Goal: Task Accomplishment & Management: Complete application form

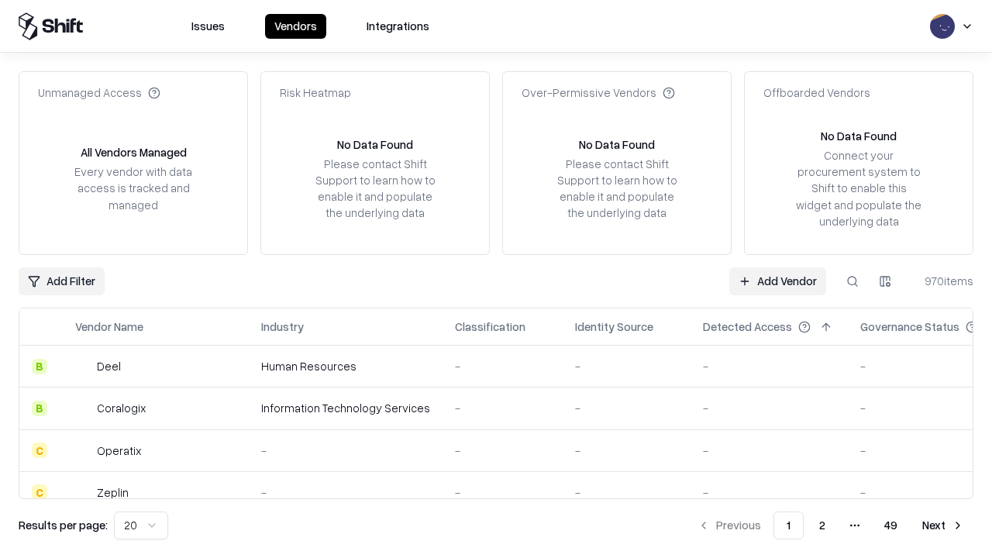
click at [777, 280] on link "Add Vendor" at bounding box center [777, 281] width 97 height 28
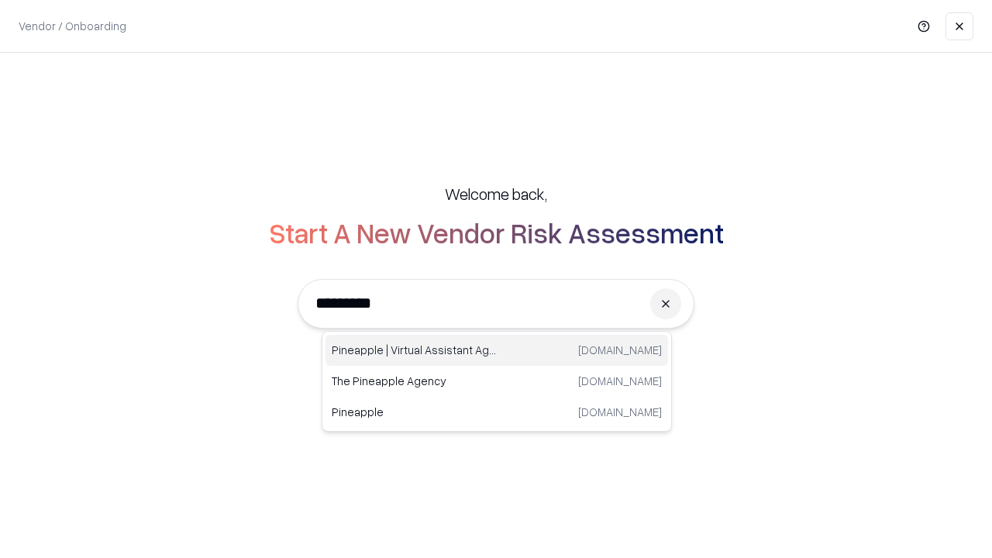
click at [497, 350] on div "Pineapple | Virtual Assistant Agency [DOMAIN_NAME]" at bounding box center [496, 350] width 342 height 31
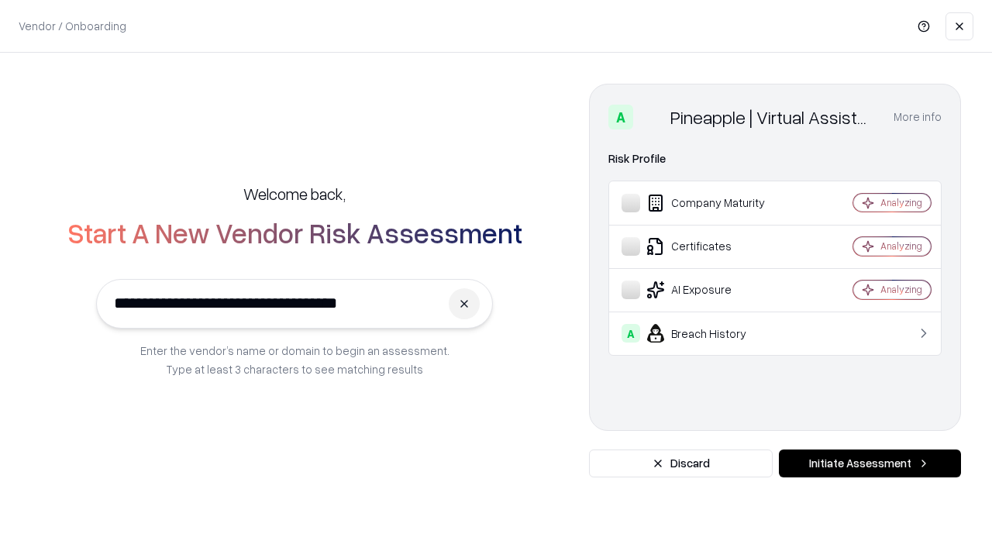
type input "**********"
click at [869, 463] on button "Initiate Assessment" at bounding box center [870, 463] width 182 height 28
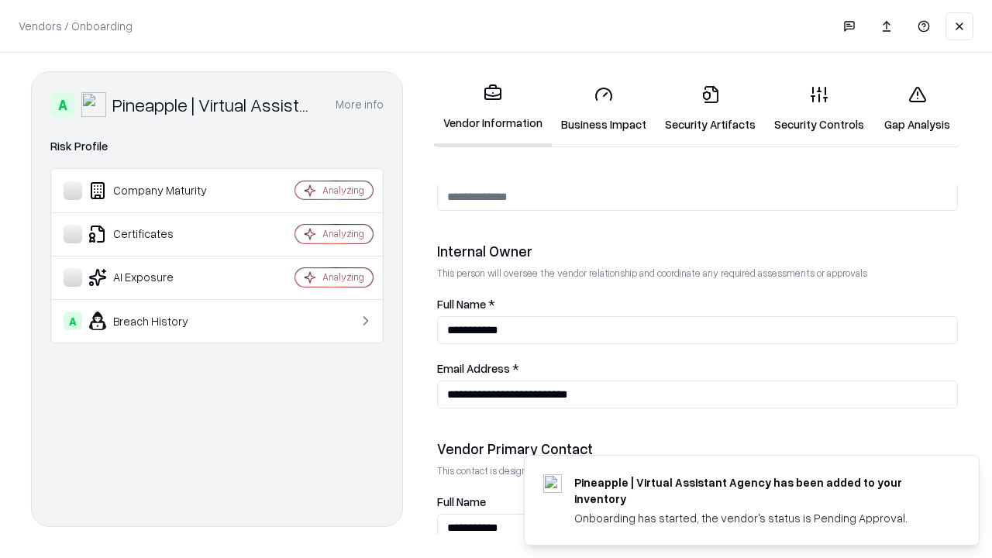
scroll to position [803, 0]
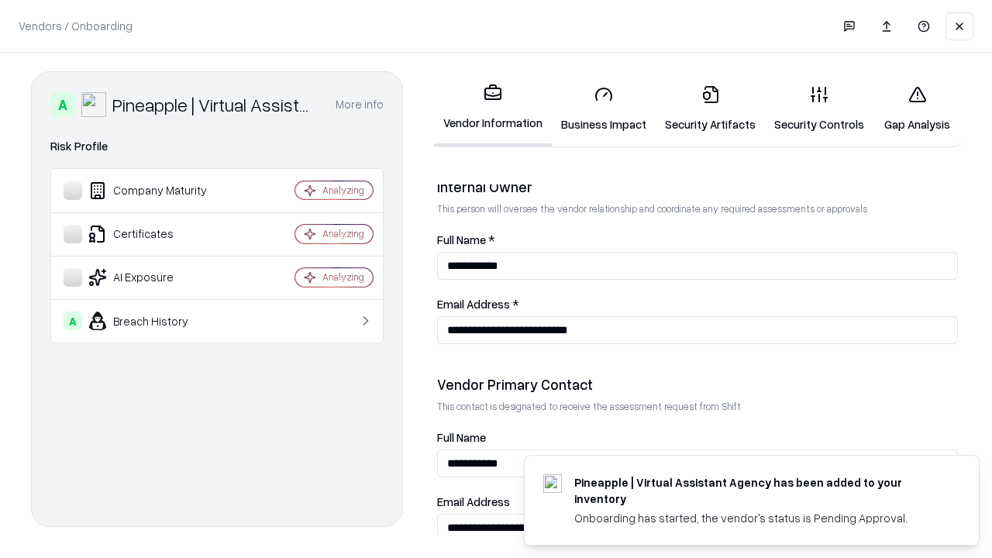
click at [710, 108] on link "Security Artifacts" at bounding box center [709, 109] width 109 height 72
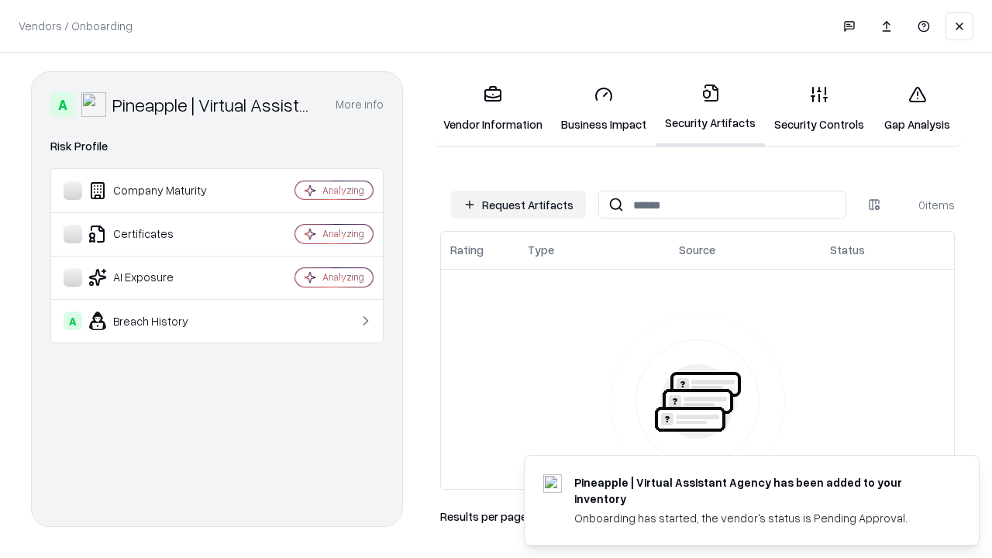
click at [518, 205] on button "Request Artifacts" at bounding box center [518, 205] width 135 height 28
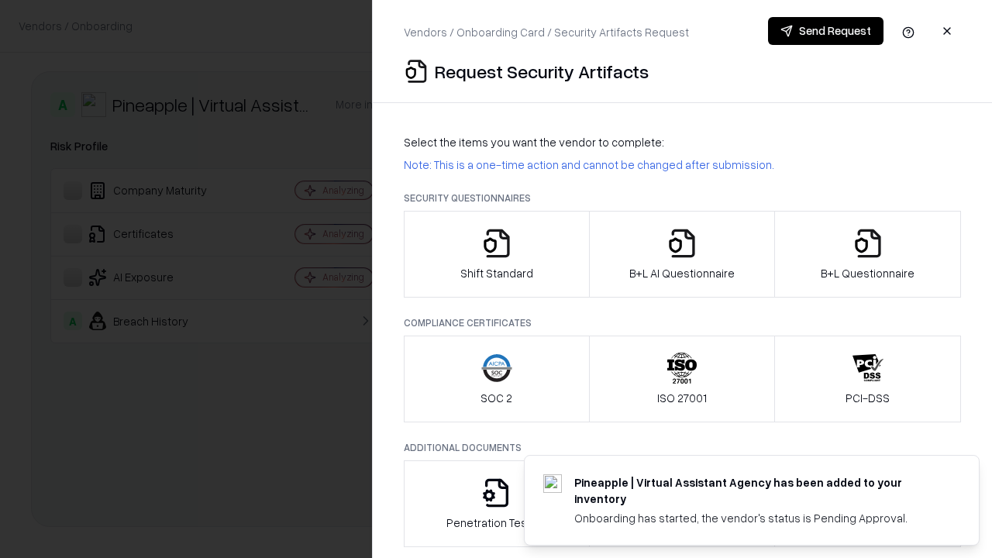
click at [867, 254] on icon "button" at bounding box center [867, 243] width 31 height 31
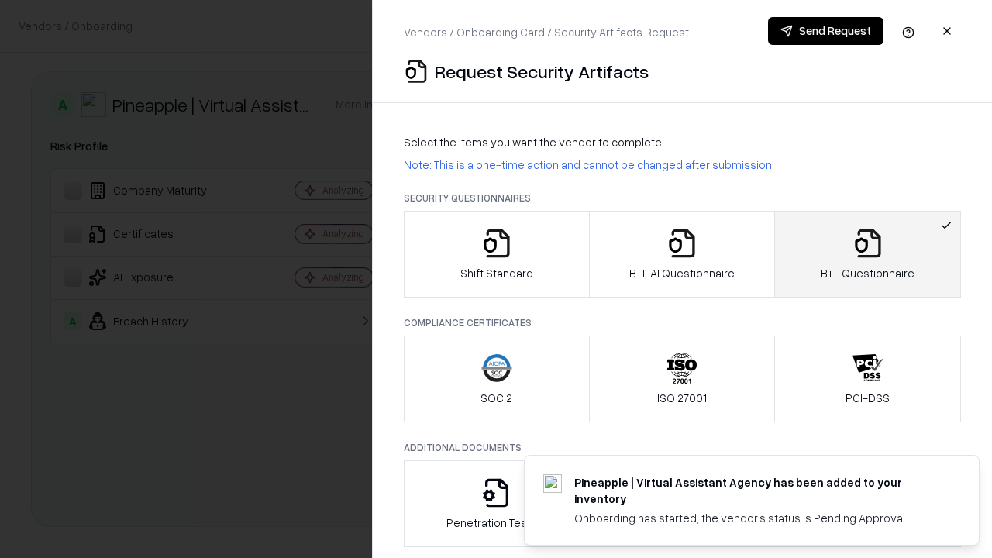
click at [681, 254] on icon "button" at bounding box center [681, 243] width 31 height 31
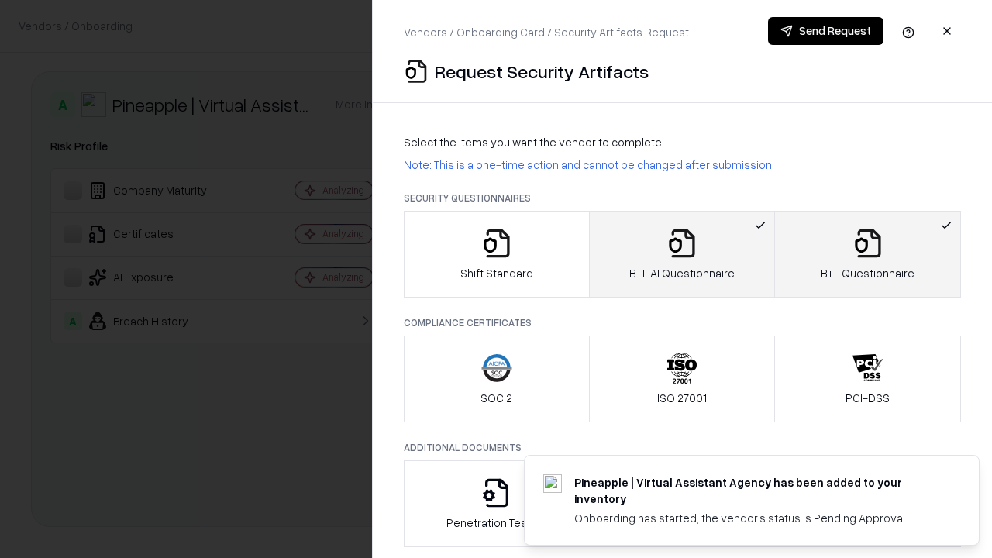
click at [825, 31] on button "Send Request" at bounding box center [825, 31] width 115 height 28
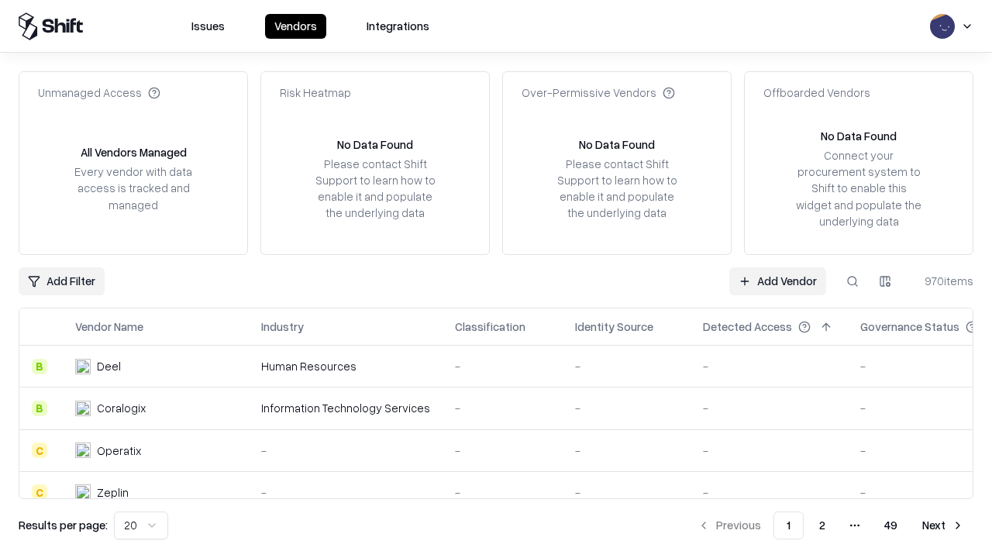
click at [852, 280] on button at bounding box center [852, 281] width 28 height 28
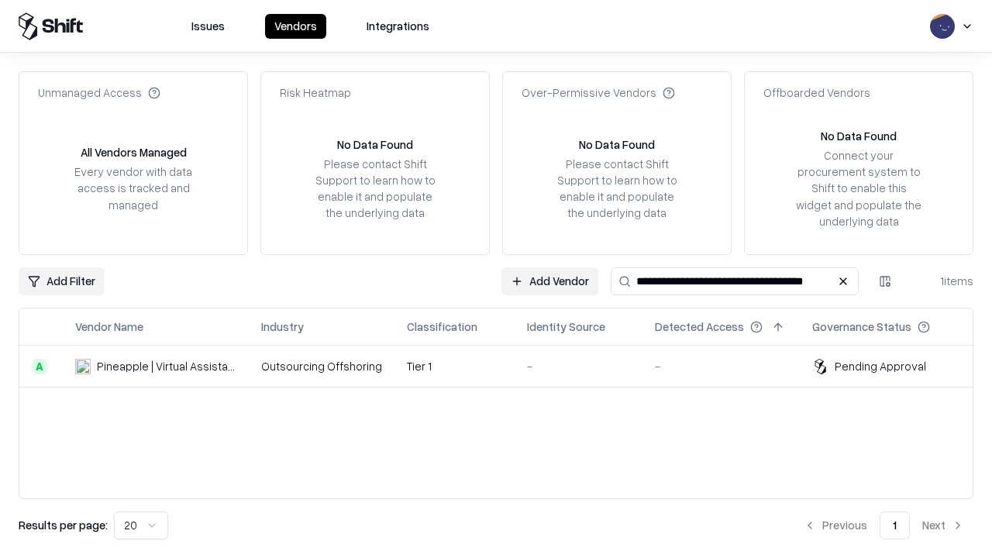
type input "**********"
click at [505, 366] on td "Tier 1" at bounding box center [454, 367] width 120 height 42
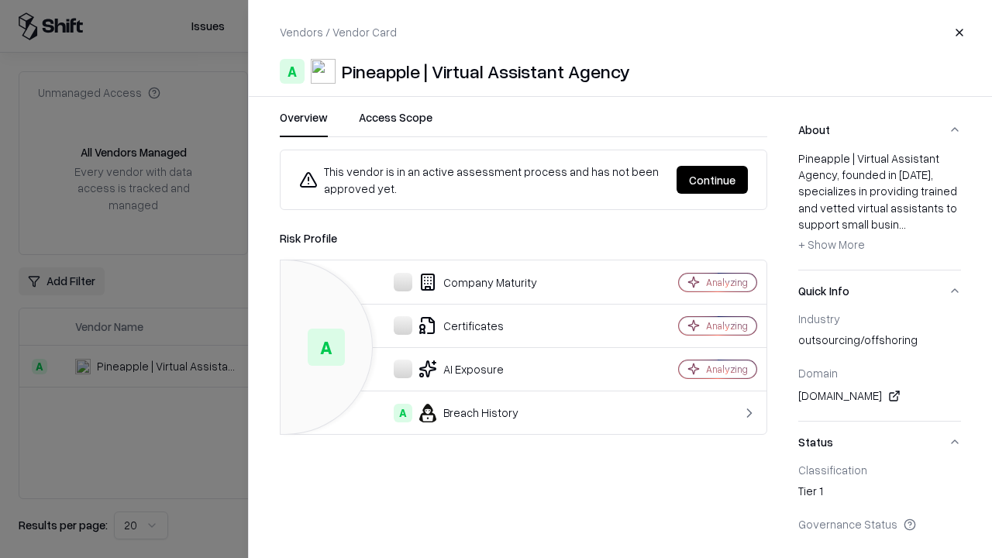
click at [712, 180] on button "Continue" at bounding box center [711, 180] width 71 height 28
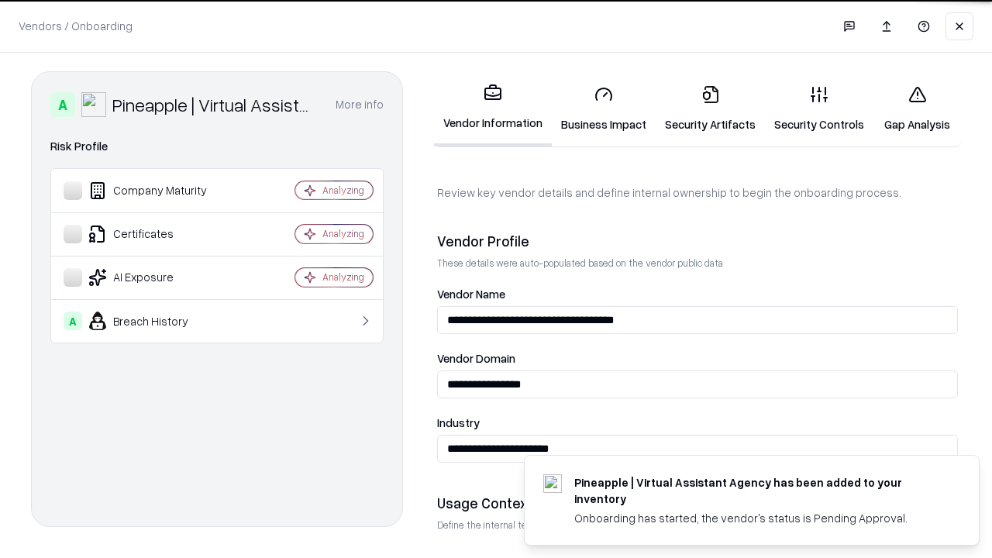
click at [710, 108] on link "Security Artifacts" at bounding box center [709, 109] width 109 height 72
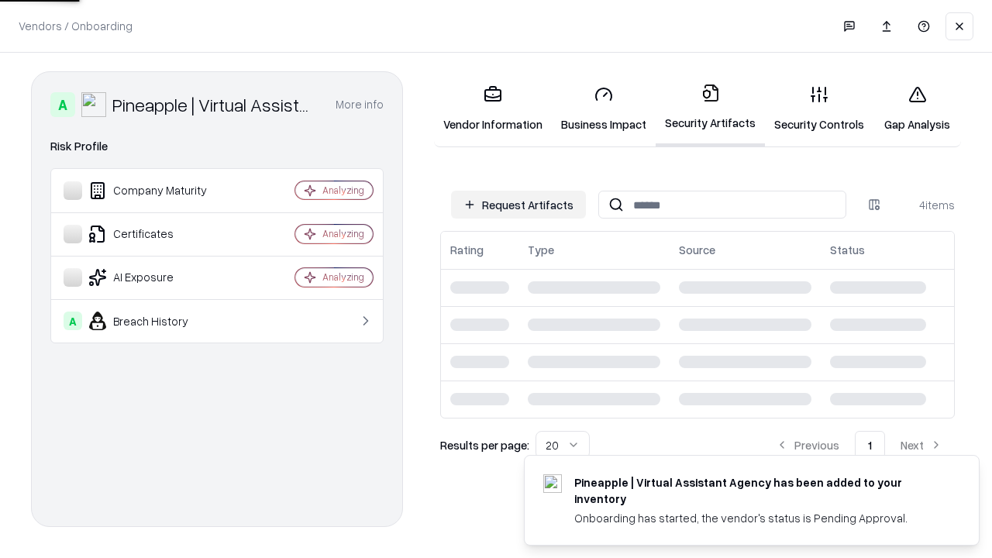
click at [917, 108] on link "Gap Analysis" at bounding box center [917, 109] width 88 height 72
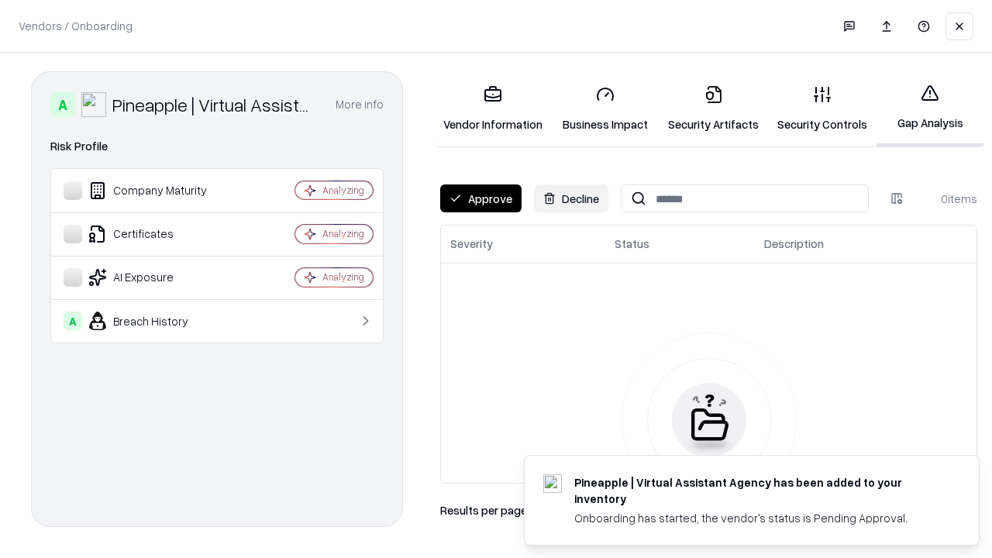
click at [480, 198] on button "Approve" at bounding box center [480, 198] width 81 height 28
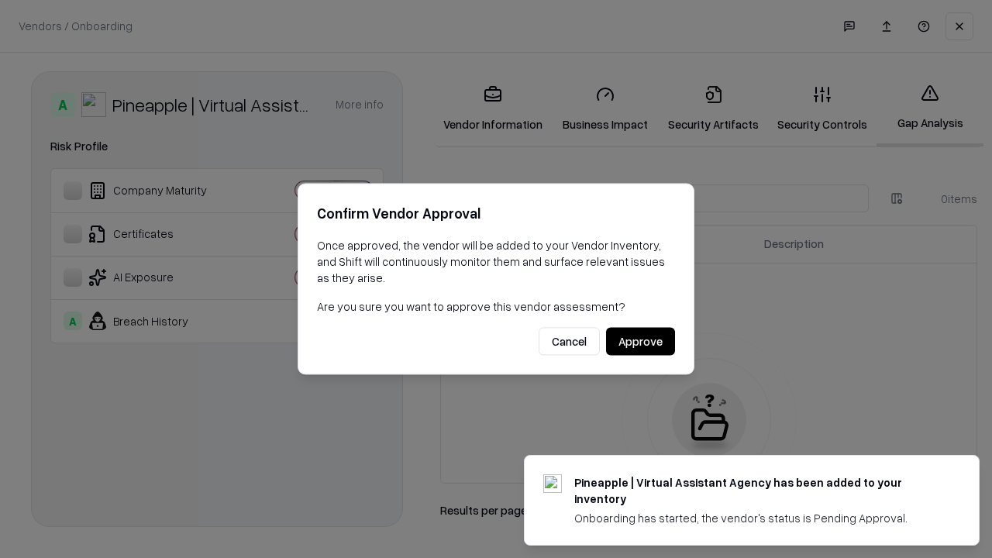
click at [640, 341] on button "Approve" at bounding box center [640, 342] width 69 height 28
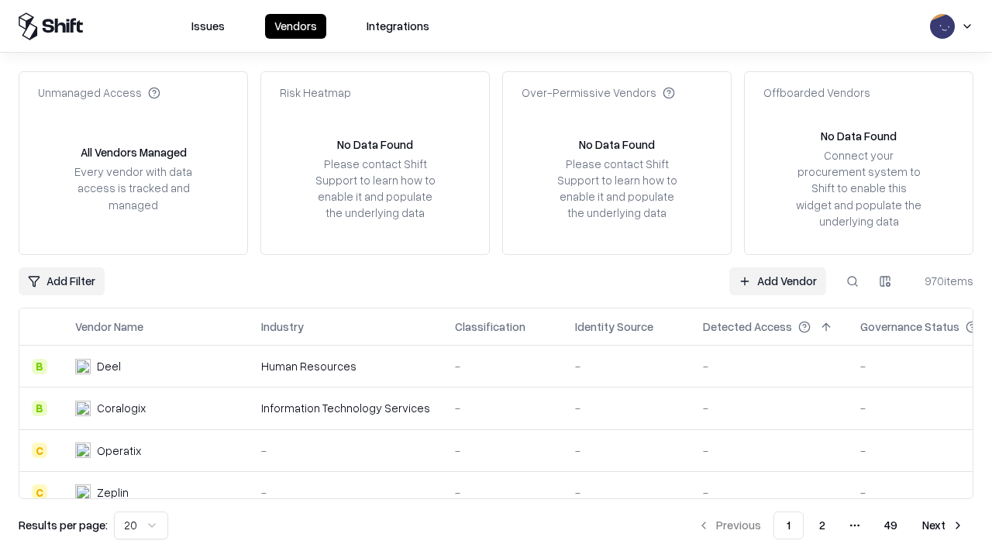
type input "**********"
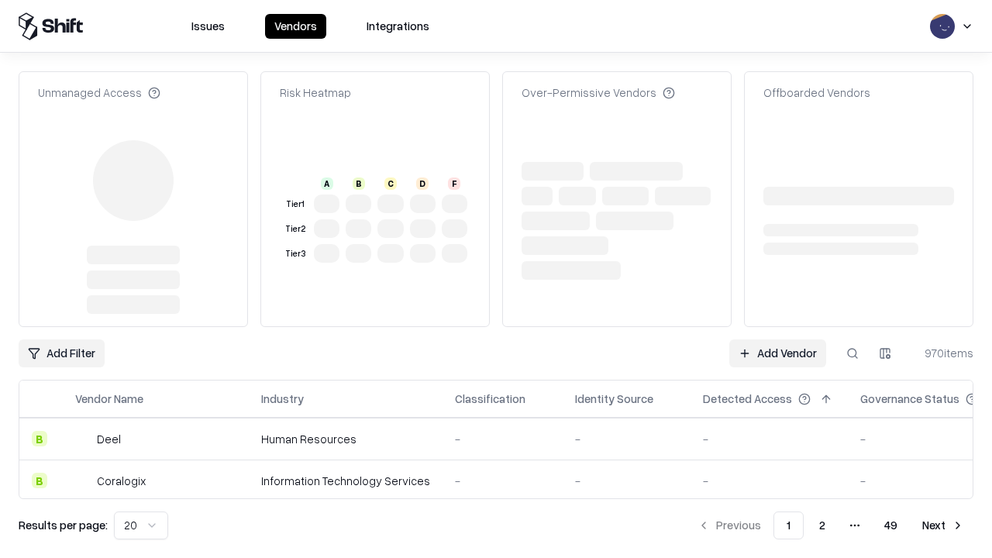
click at [777, 353] on link "Add Vendor" at bounding box center [777, 353] width 97 height 28
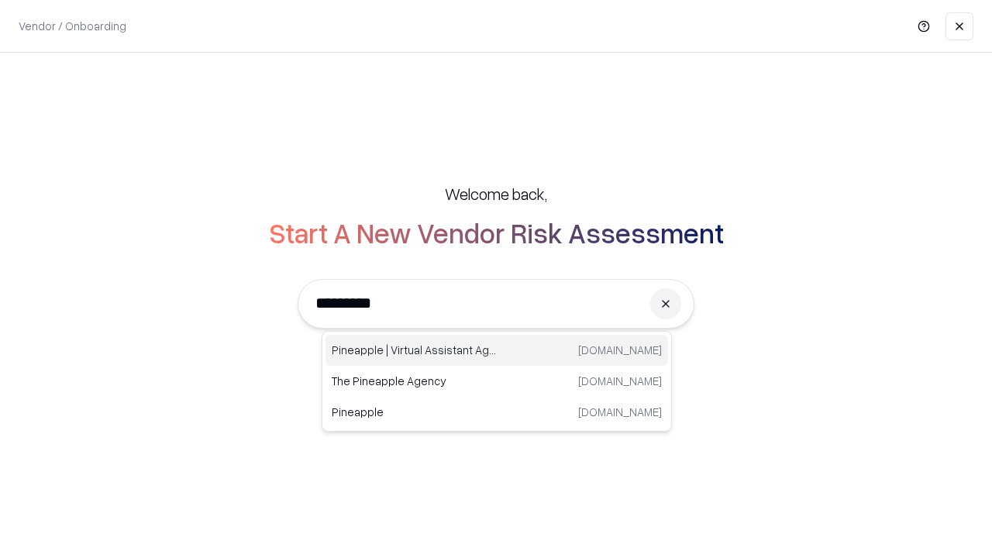
click at [497, 350] on div "Pineapple | Virtual Assistant Agency [DOMAIN_NAME]" at bounding box center [496, 350] width 342 height 31
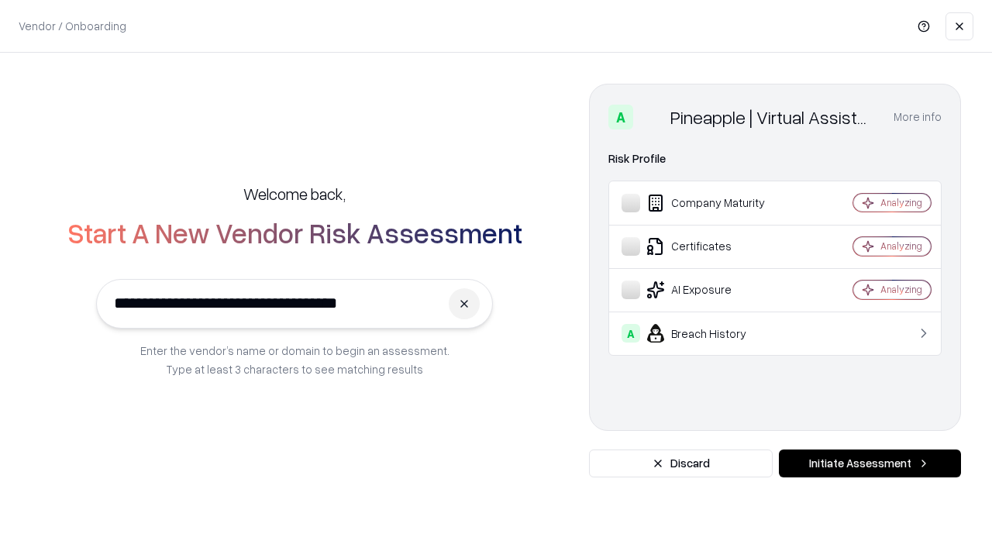
type input "**********"
click at [869, 463] on button "Initiate Assessment" at bounding box center [870, 463] width 182 height 28
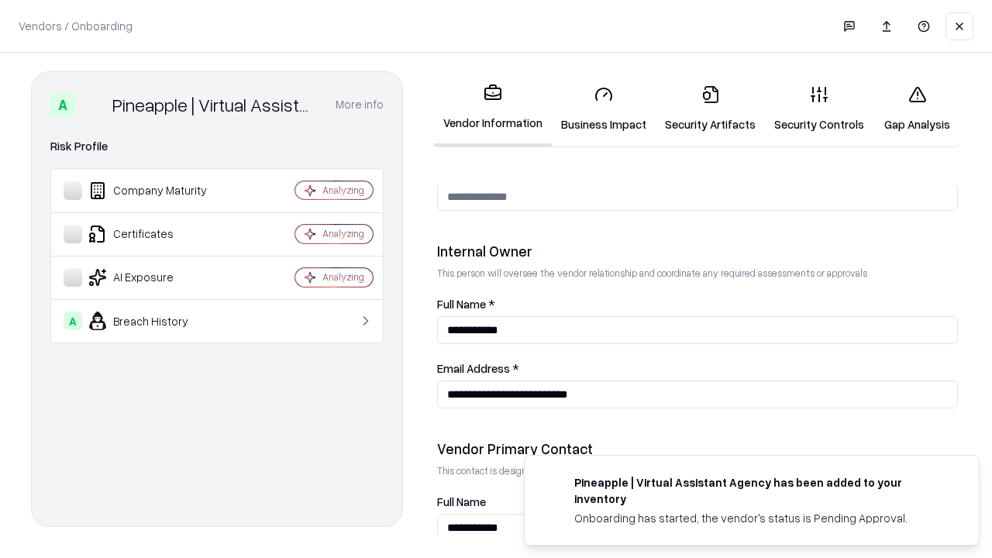
scroll to position [803, 0]
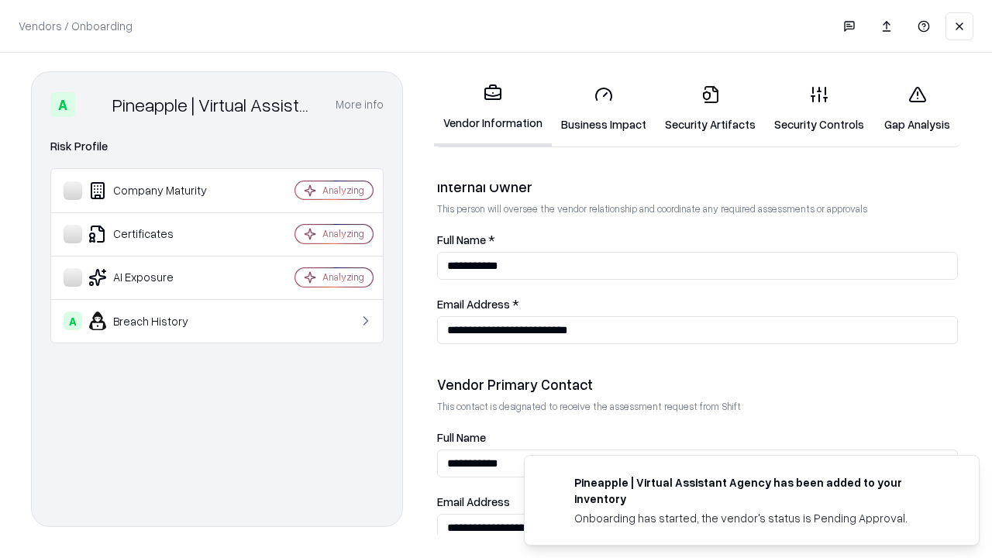
click at [917, 108] on link "Gap Analysis" at bounding box center [917, 109] width 88 height 72
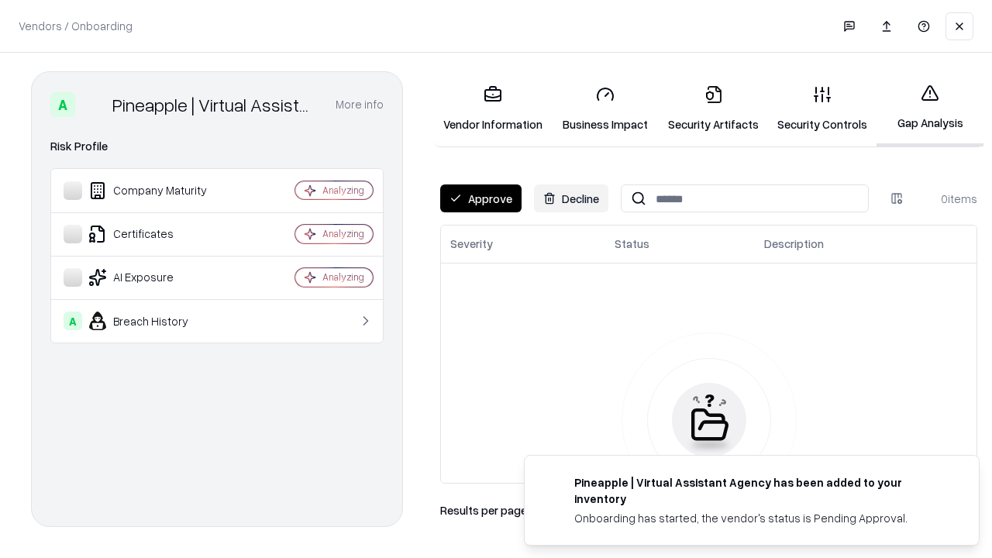
click at [480, 198] on button "Approve" at bounding box center [480, 198] width 81 height 28
